Goal: Information Seeking & Learning: Learn about a topic

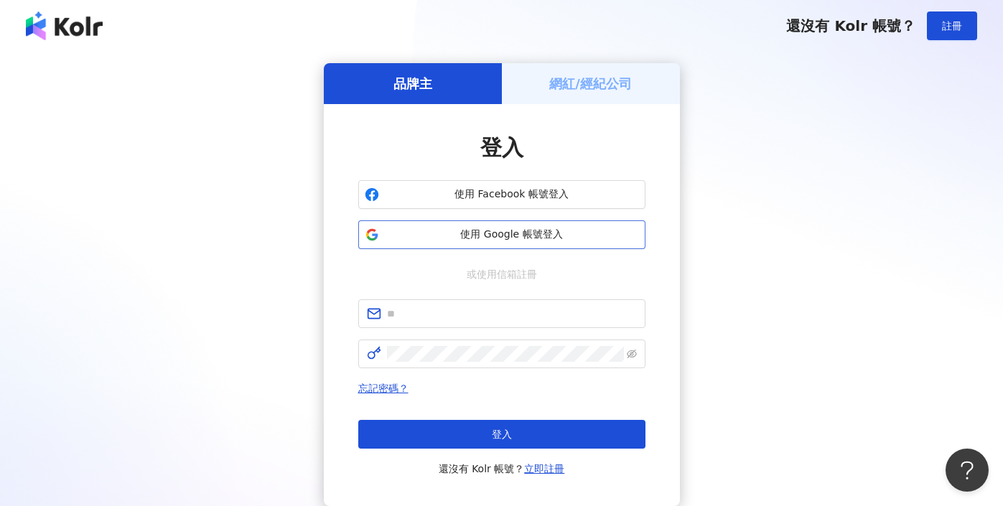
click at [510, 230] on span "使用 Google 帳號登入" at bounding box center [512, 235] width 254 height 14
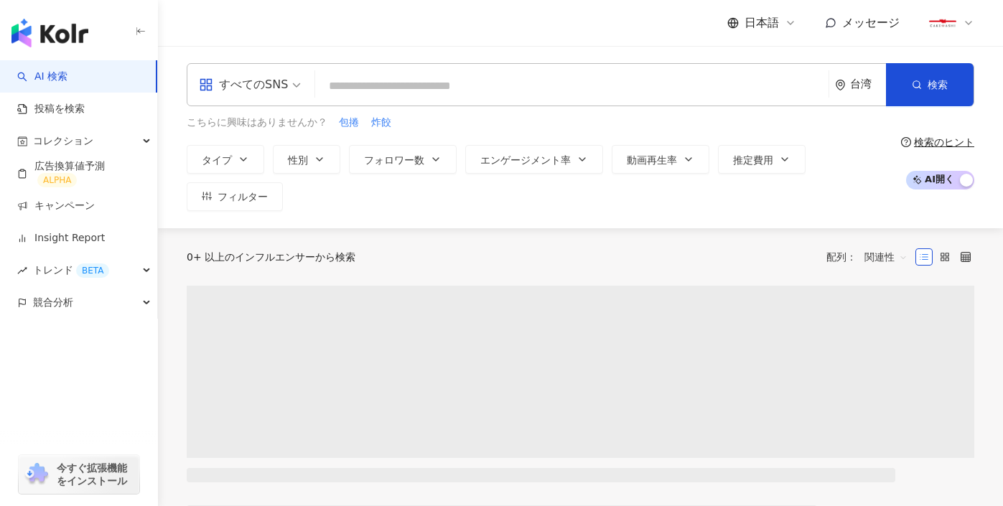
click at [85, 108] on link "投稿を検索" at bounding box center [51, 109] width 68 height 14
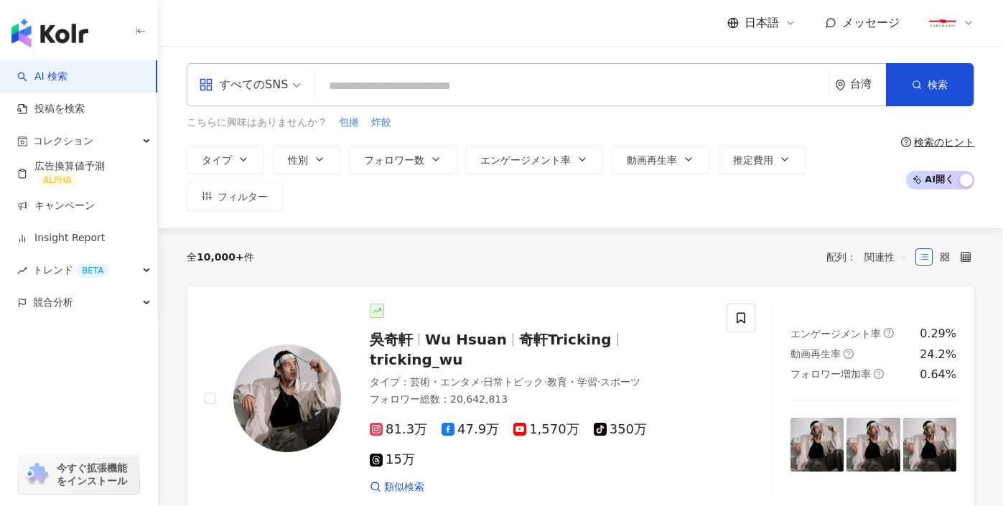
click at [470, 80] on input "search" at bounding box center [572, 86] width 502 height 27
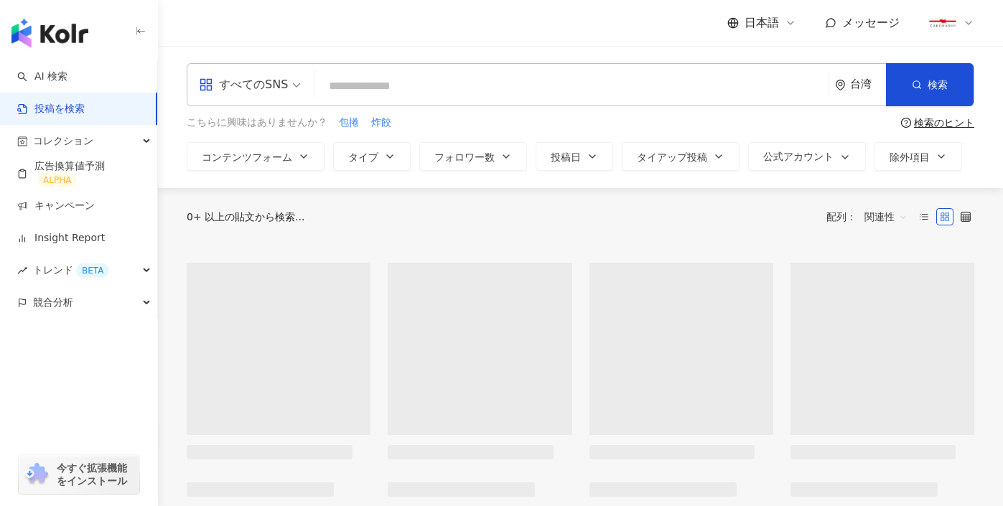
click at [470, 80] on input "search" at bounding box center [572, 85] width 502 height 31
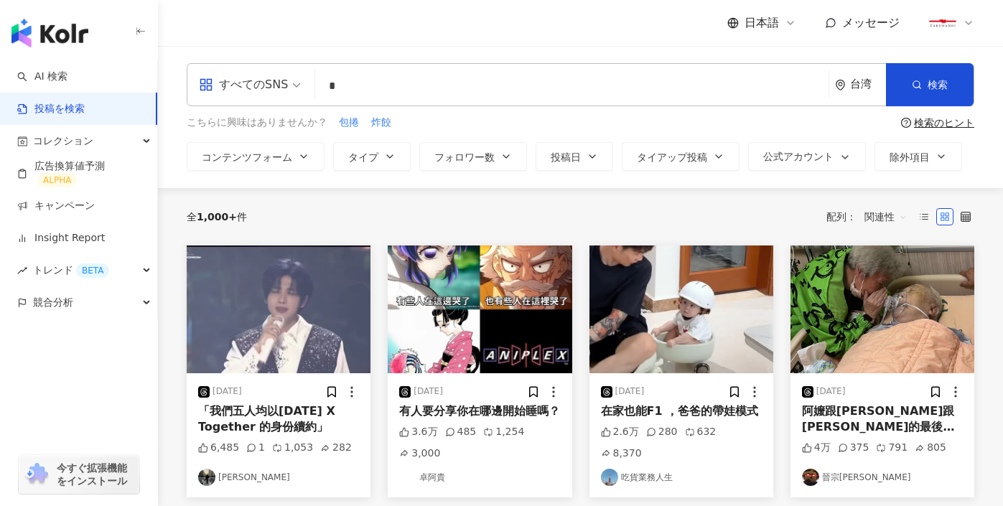
type input "*"
type input "**"
click at [931, 73] on button "検索" at bounding box center [930, 84] width 88 height 43
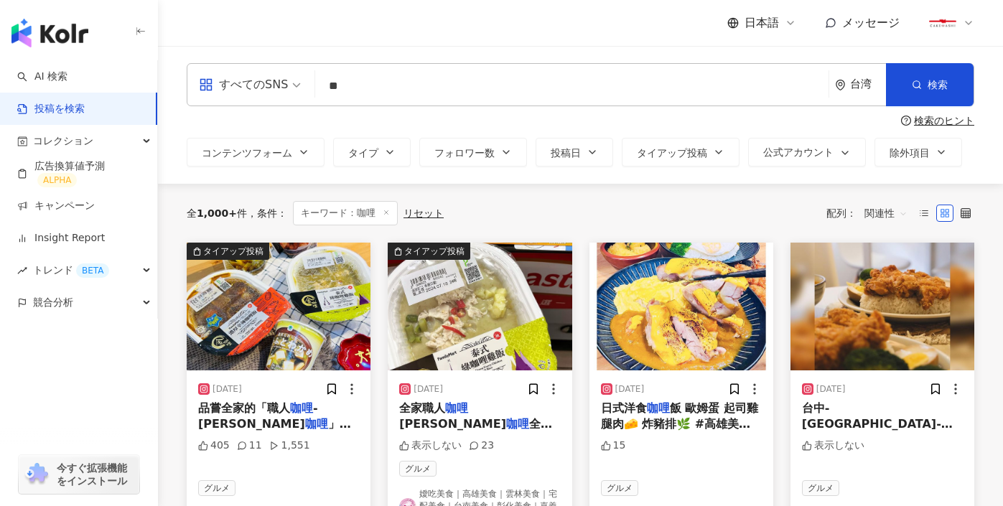
click at [885, 216] on span "関連性" at bounding box center [886, 213] width 43 height 23
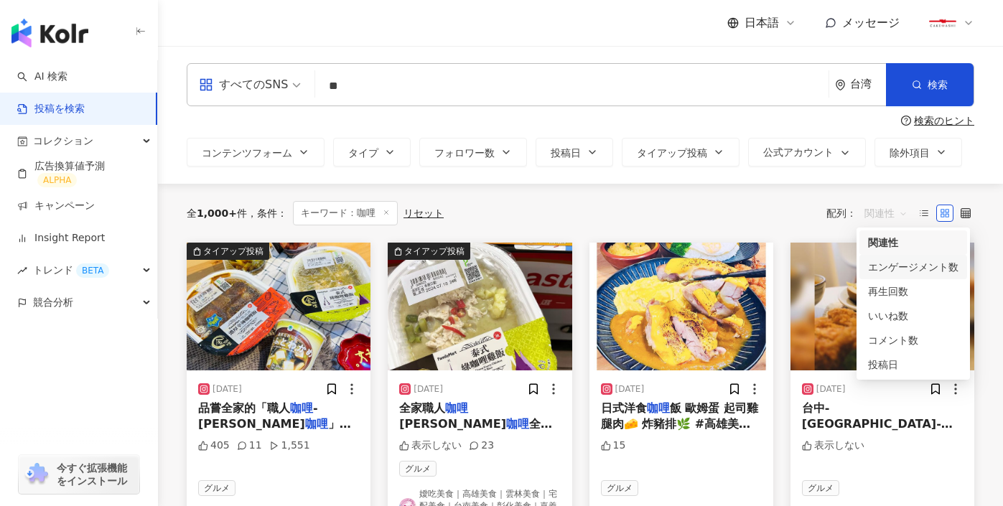
click at [906, 265] on div "エンゲージメント数" at bounding box center [913, 267] width 90 height 16
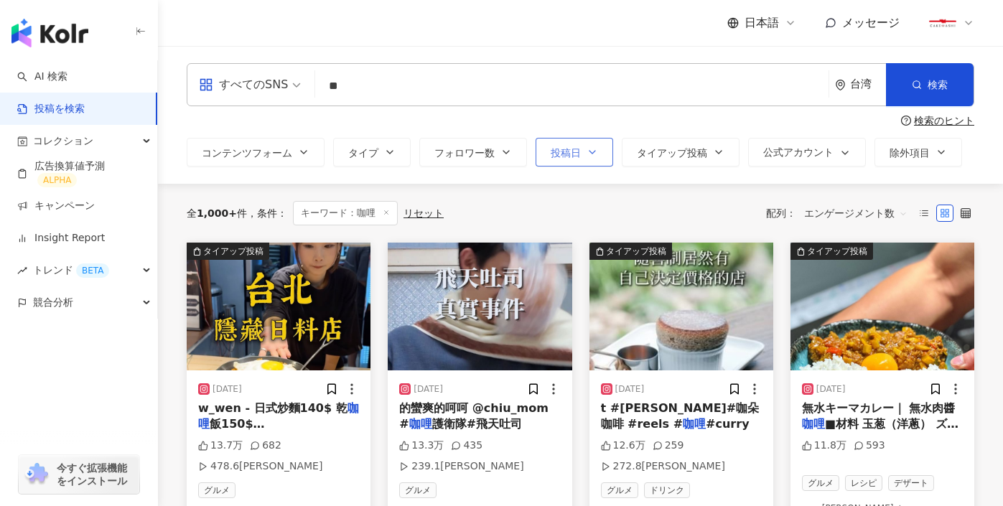
click at [594, 155] on icon "button" at bounding box center [592, 152] width 11 height 11
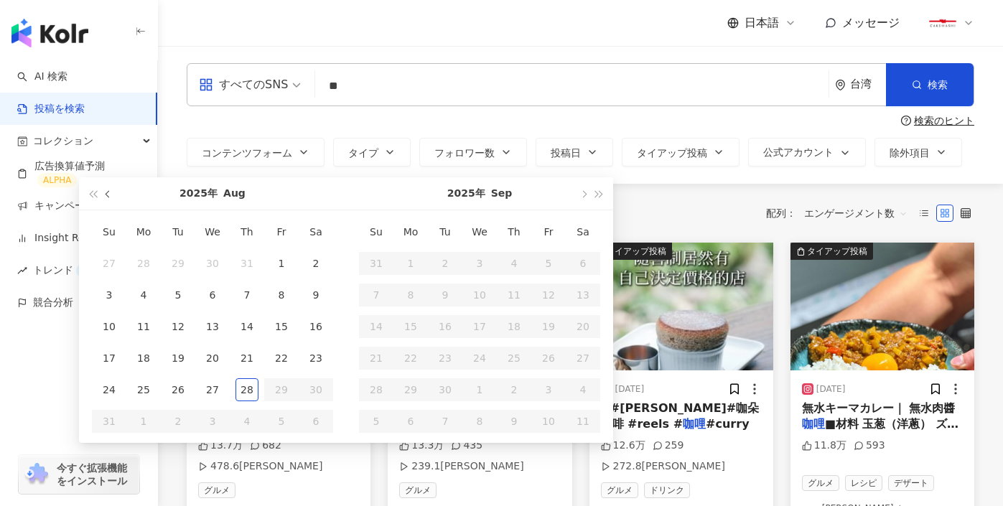
click at [103, 192] on button "button" at bounding box center [109, 193] width 16 height 32
type input "**********"
click at [180, 262] on div "1" at bounding box center [178, 263] width 23 height 23
type input "**********"
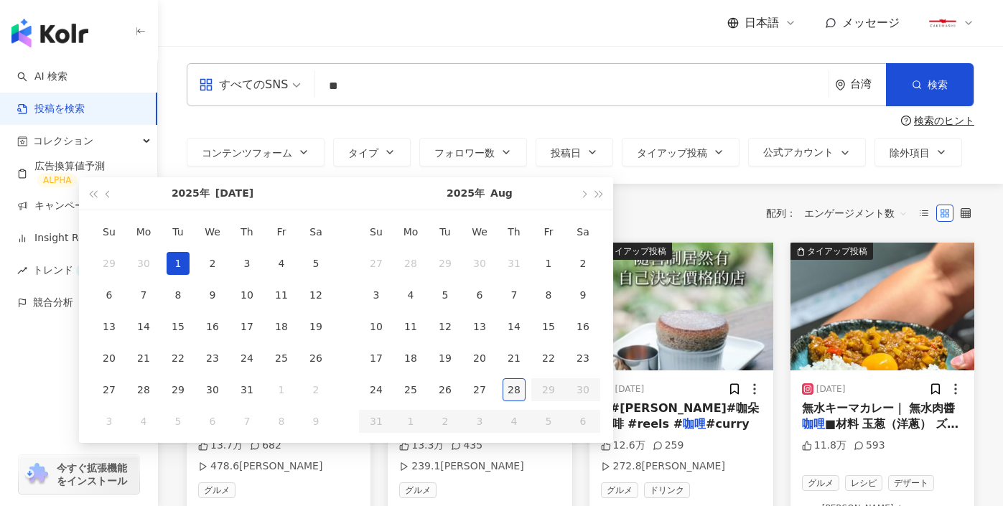
type input "**********"
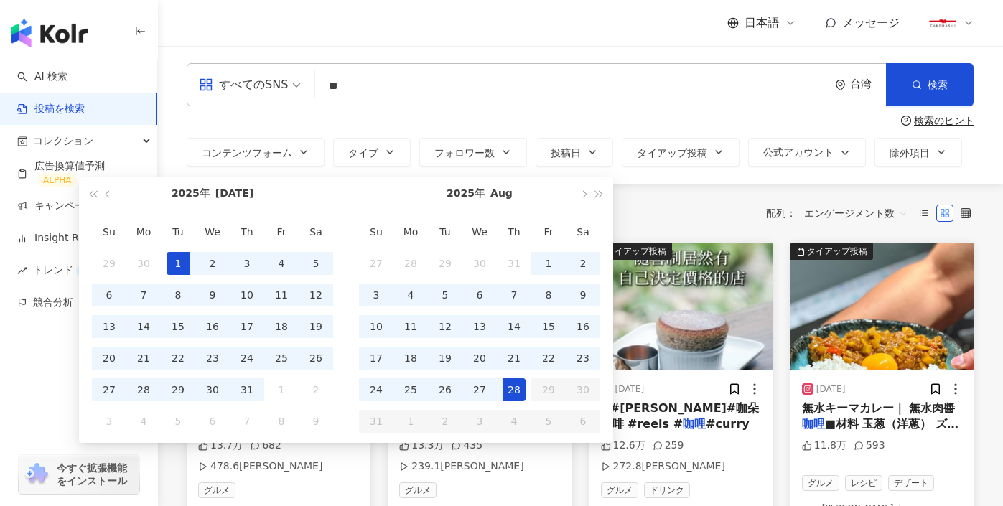
click at [516, 389] on div "28" at bounding box center [514, 389] width 23 height 23
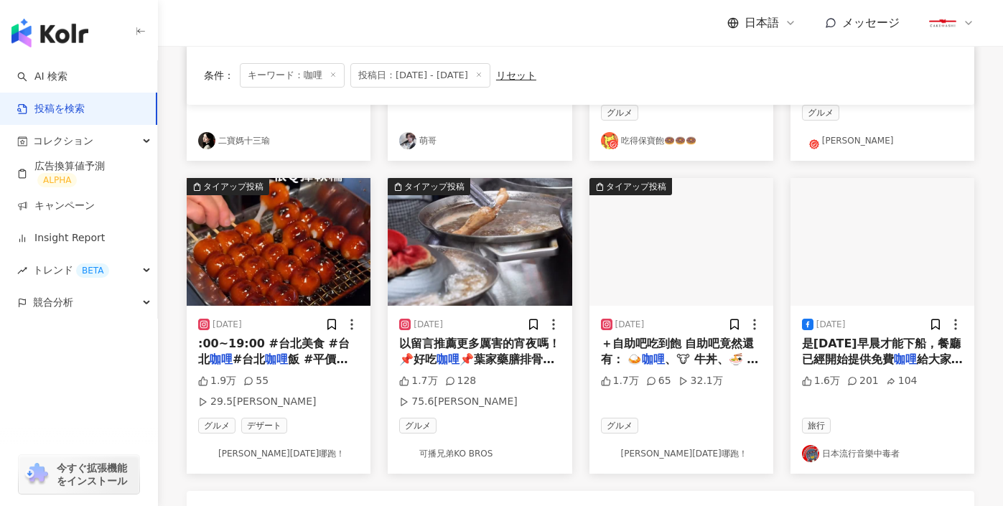
scroll to position [692, 0]
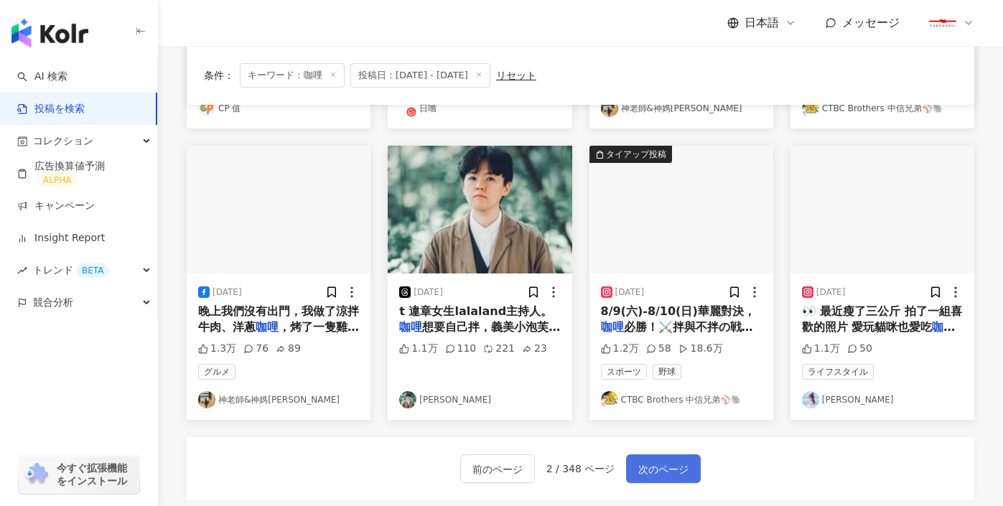
scroll to position [724, 0]
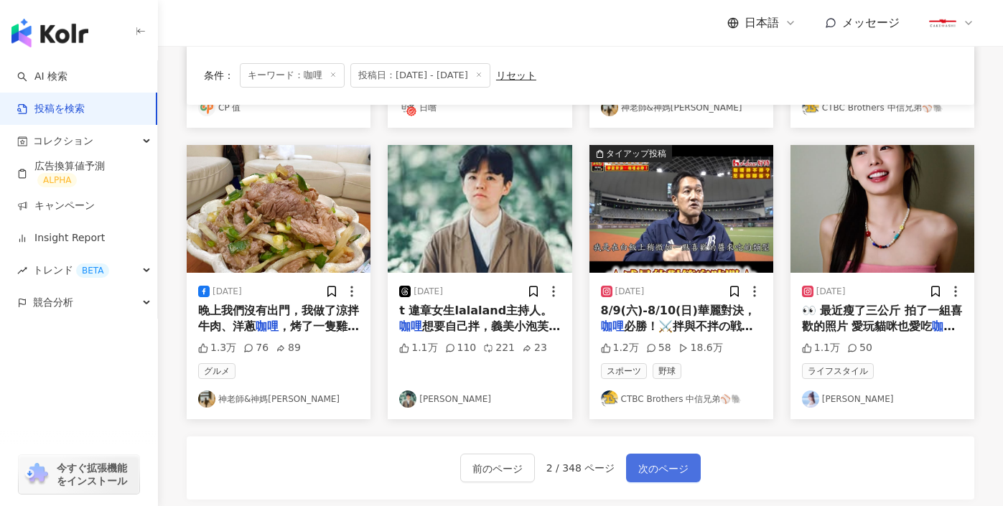
click at [663, 460] on span "次のページ" at bounding box center [663, 468] width 50 height 17
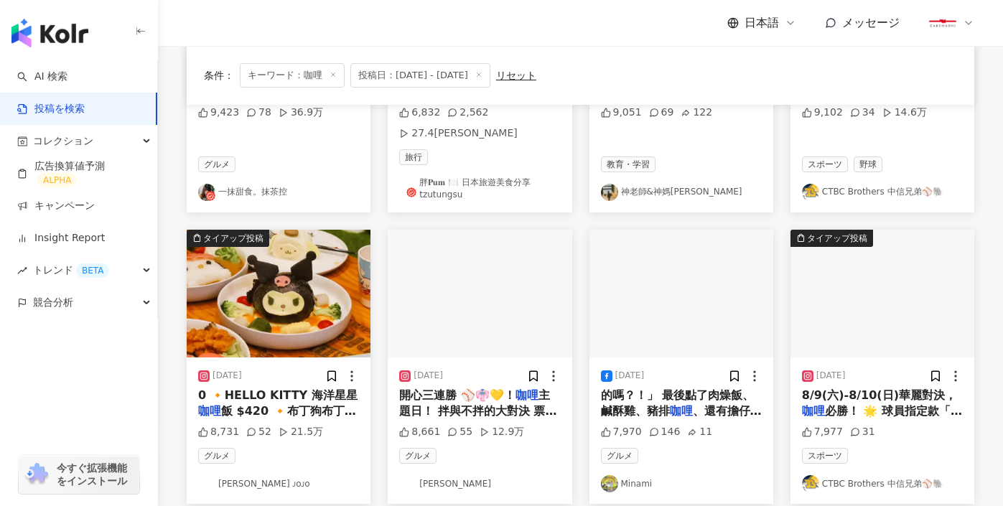
scroll to position [735, 0]
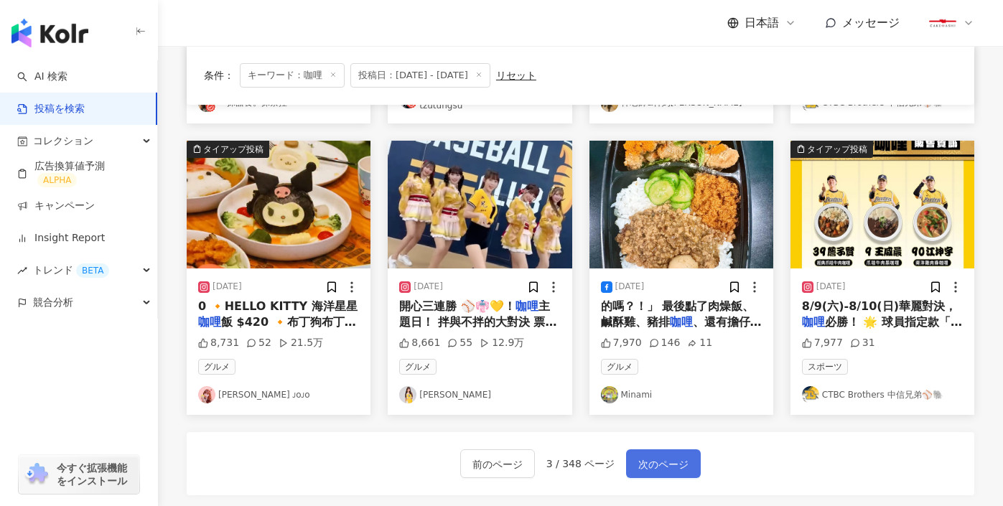
click at [676, 450] on button "次のページ" at bounding box center [663, 464] width 75 height 29
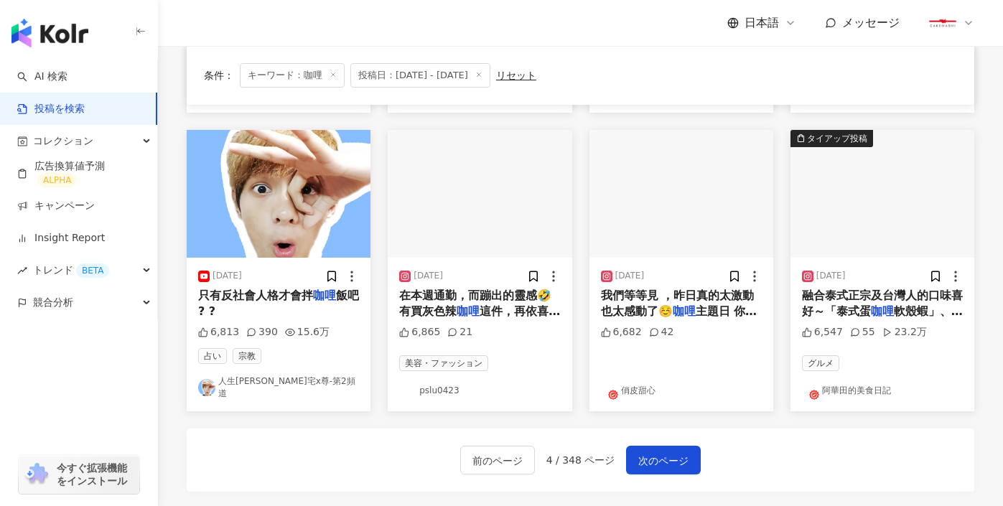
scroll to position [752, 0]
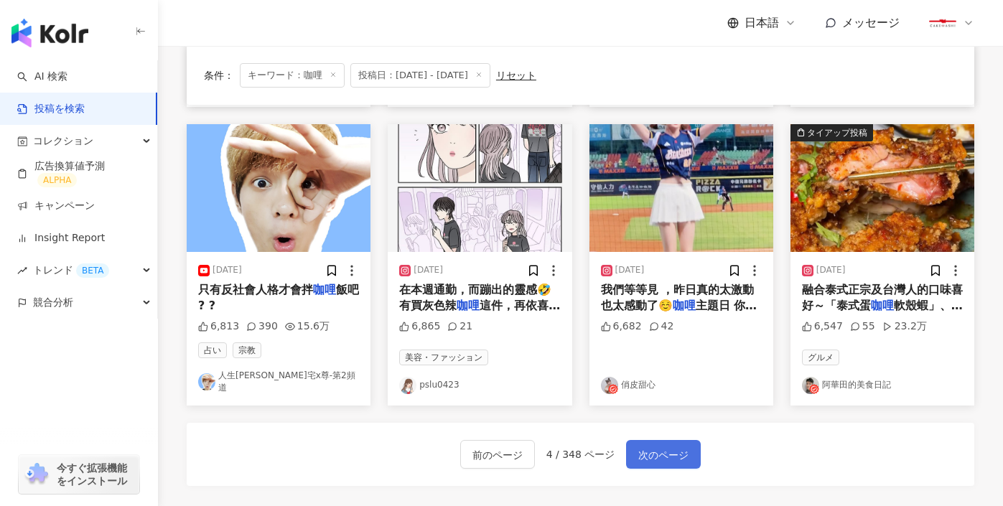
click at [663, 447] on span "次のページ" at bounding box center [663, 455] width 50 height 17
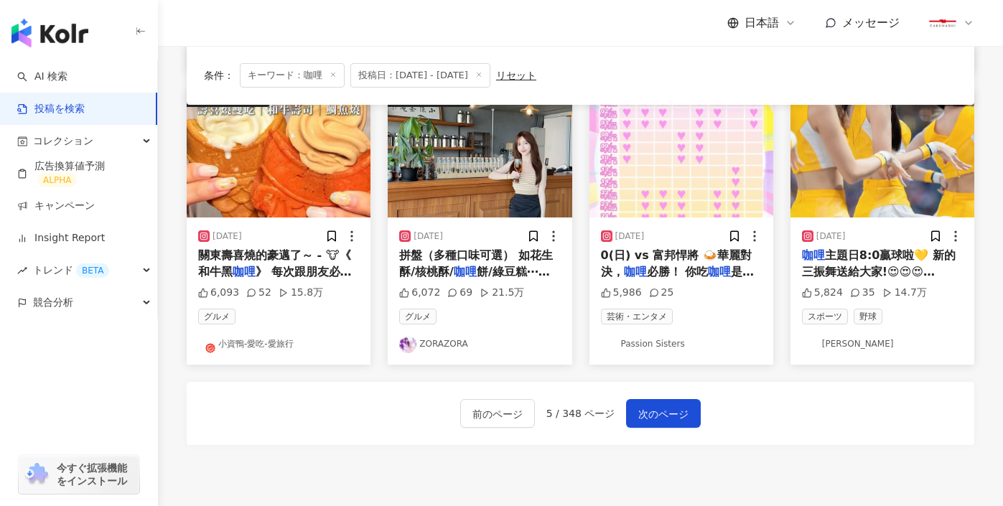
scroll to position [744, 0]
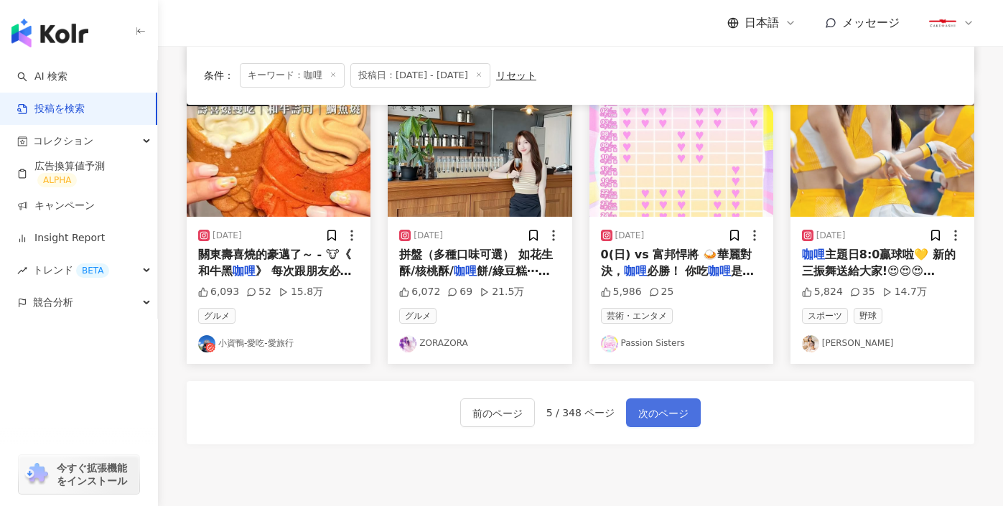
click at [659, 405] on span "次のページ" at bounding box center [663, 413] width 50 height 17
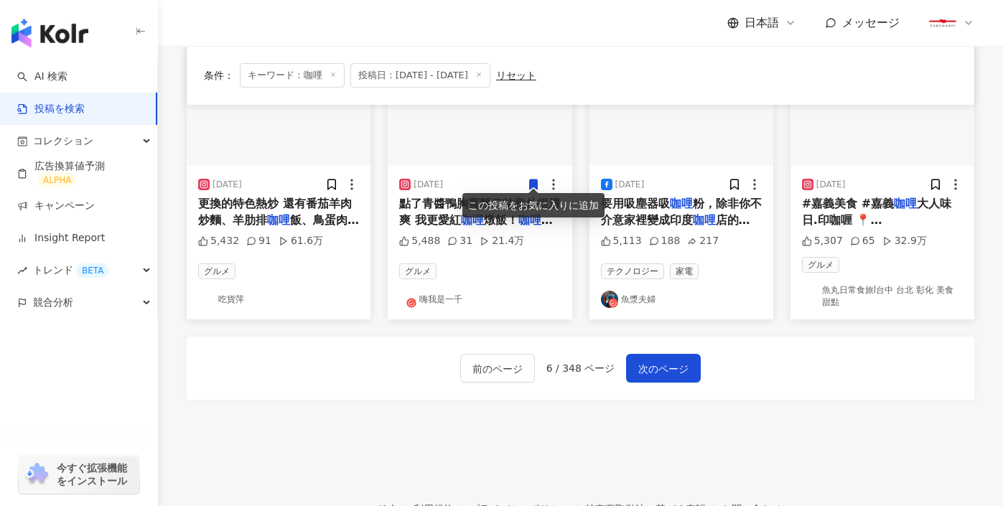
scroll to position [796, 0]
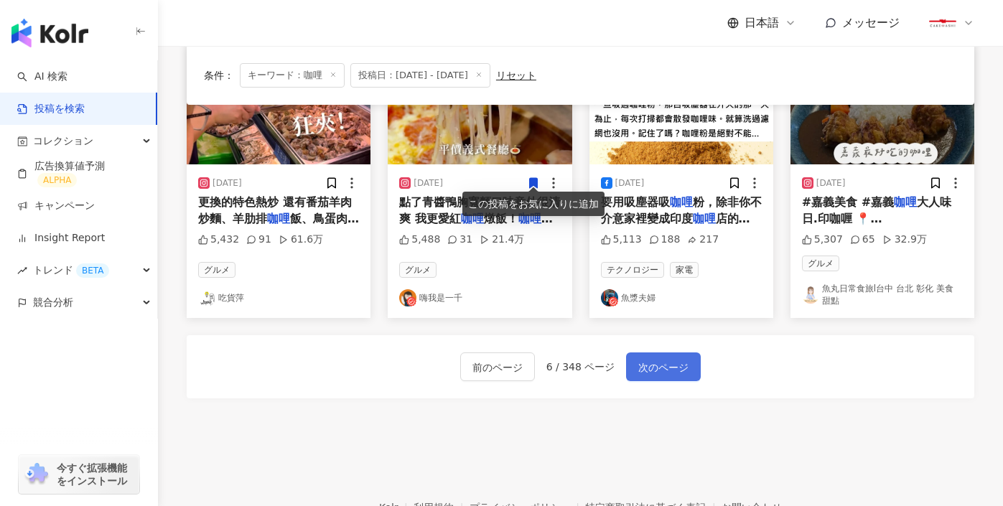
click at [656, 361] on span "次のページ" at bounding box center [663, 367] width 50 height 17
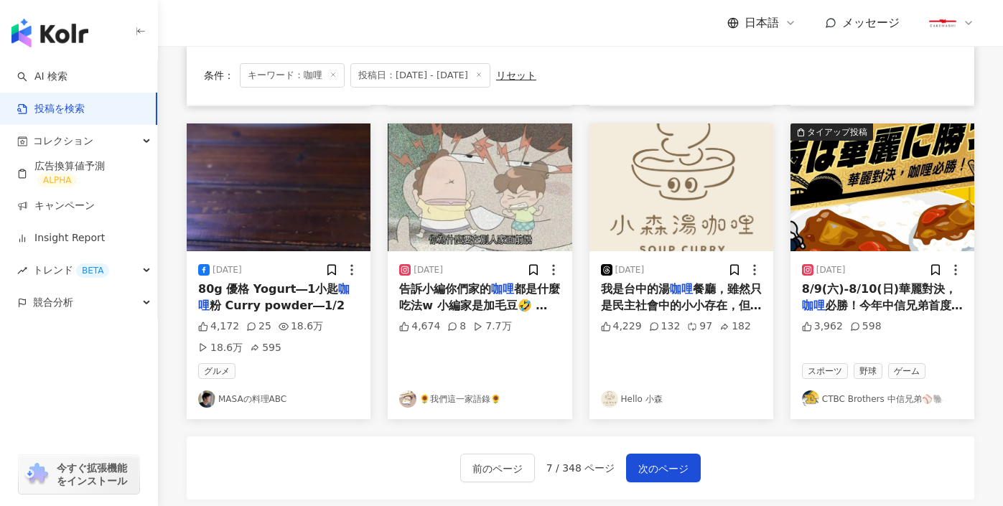
scroll to position [723, 0]
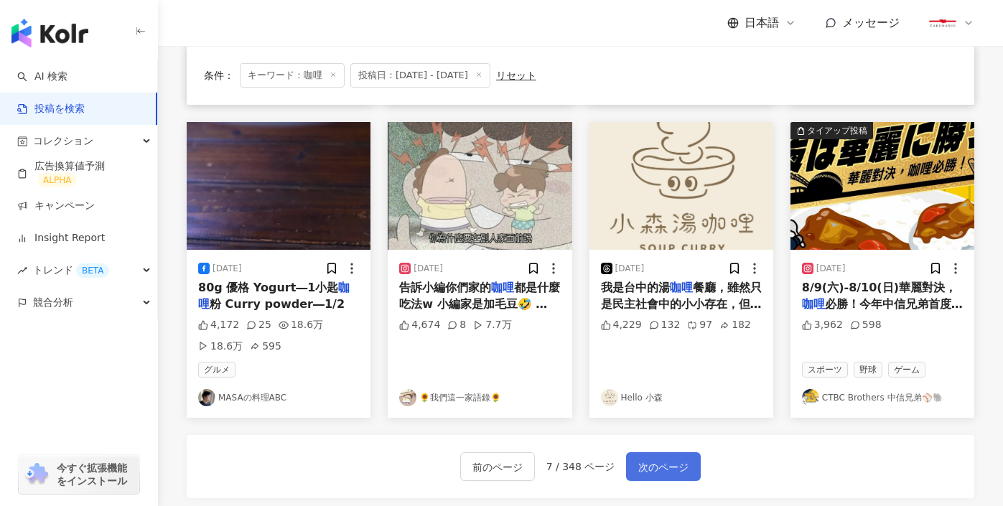
click at [661, 460] on span "次のページ" at bounding box center [663, 467] width 50 height 17
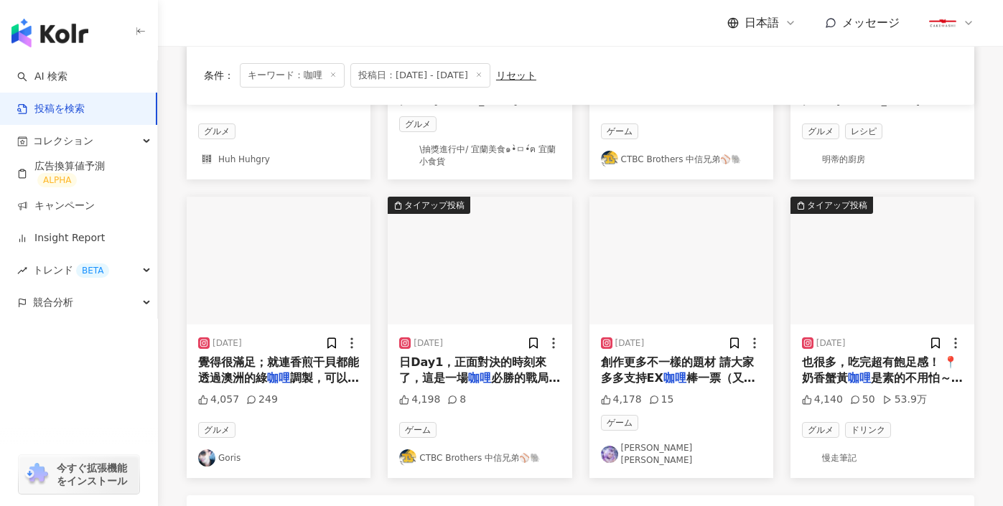
scroll to position [878, 0]
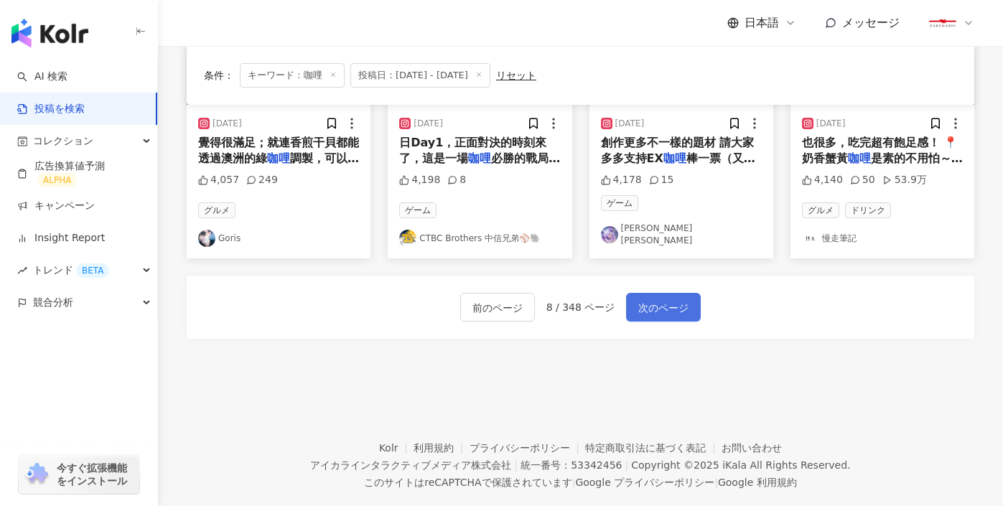
click at [667, 299] on span "次のページ" at bounding box center [663, 307] width 50 height 17
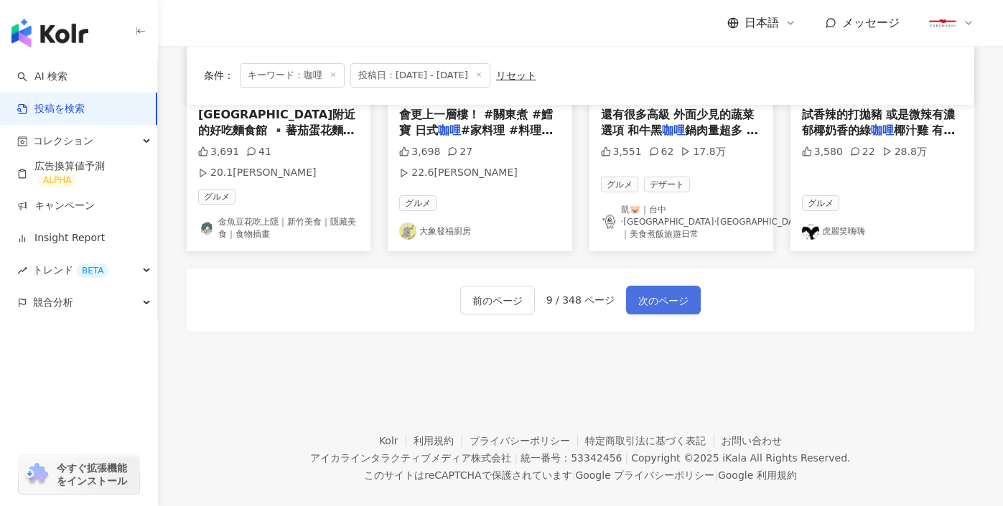
click at [660, 292] on span "次のページ" at bounding box center [663, 300] width 50 height 17
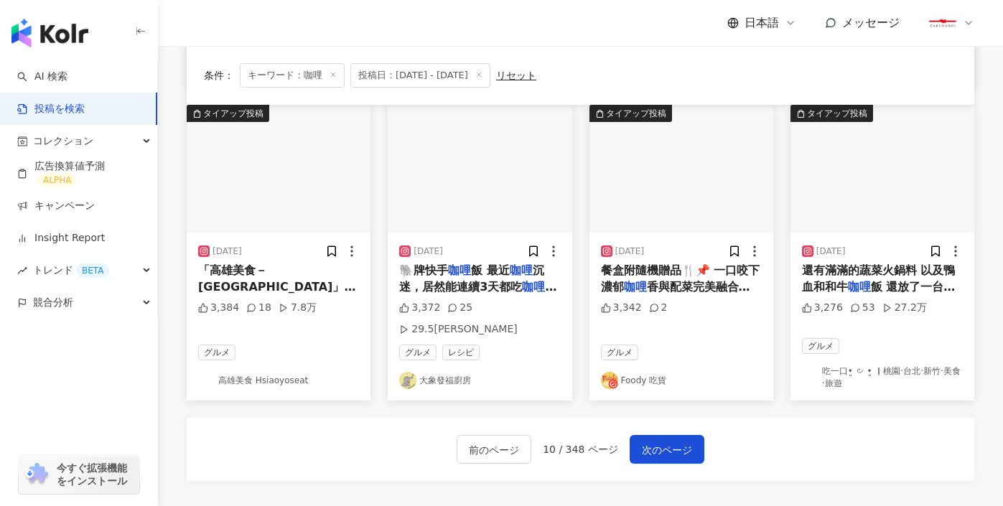
scroll to position [744, 0]
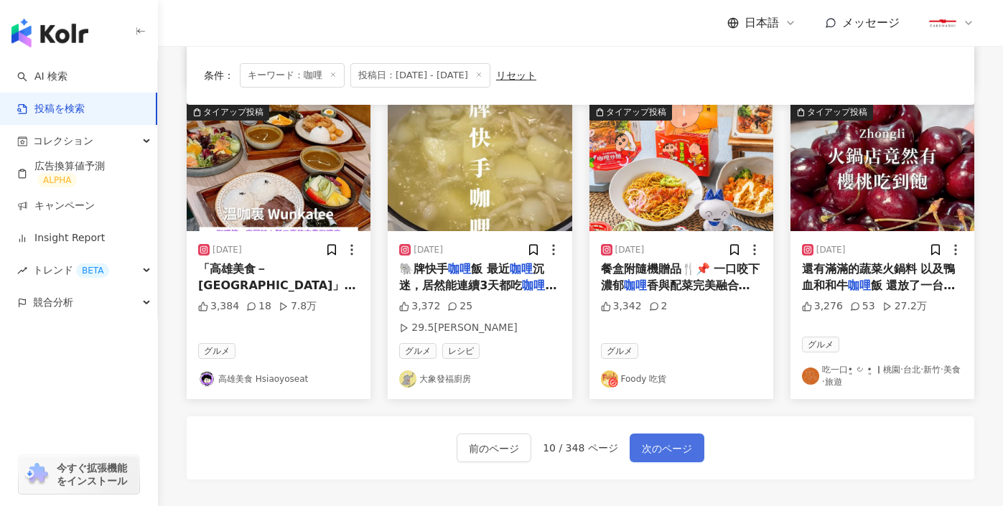
click at [663, 440] on span "次のページ" at bounding box center [667, 448] width 50 height 17
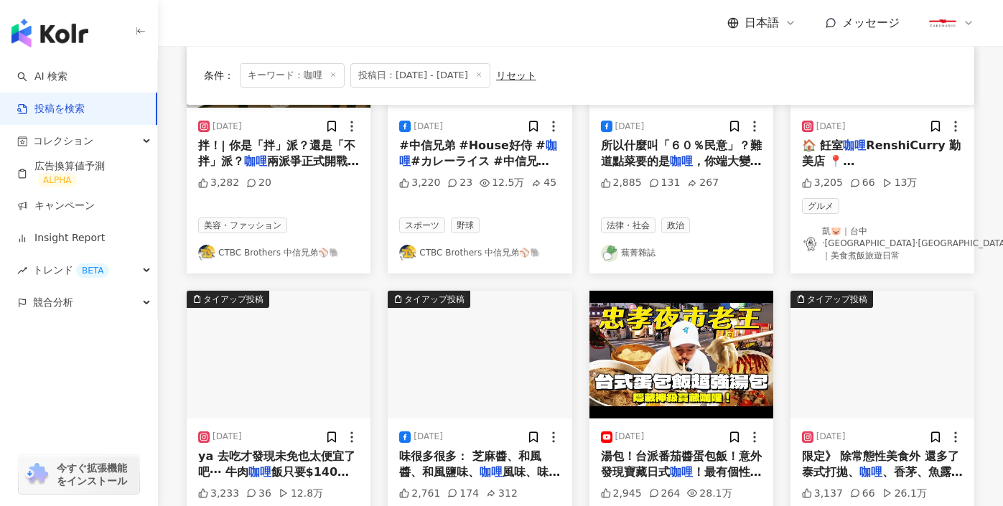
scroll to position [11, 0]
